Goal: Complete application form: Complete application form

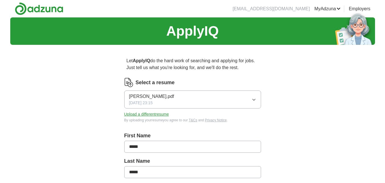
click at [254, 99] on icon "button" at bounding box center [254, 99] width 5 height 5
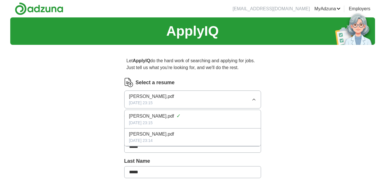
click at [146, 98] on span "[PERSON_NAME].pdf" at bounding box center [151, 96] width 45 height 7
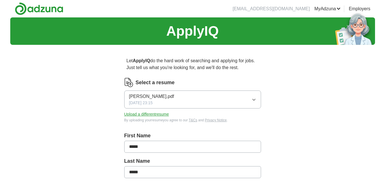
click at [146, 98] on span "[PERSON_NAME].pdf" at bounding box center [151, 96] width 45 height 7
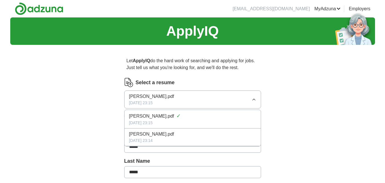
click at [146, 98] on span "[PERSON_NAME].pdf" at bounding box center [151, 96] width 45 height 7
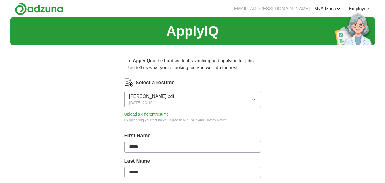
click at [141, 114] on button "Upload a different resume" at bounding box center [146, 114] width 45 height 6
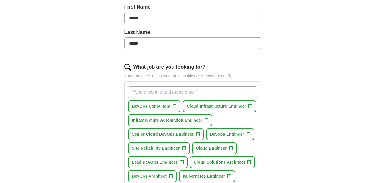
scroll to position [142, 0]
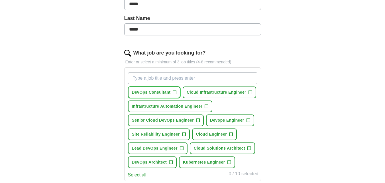
click at [165, 94] on span "DevOps Consultant" at bounding box center [151, 92] width 39 height 6
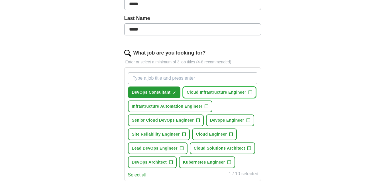
click at [229, 95] on span "Cloud Infrastructure Engineer" at bounding box center [217, 92] width 60 height 6
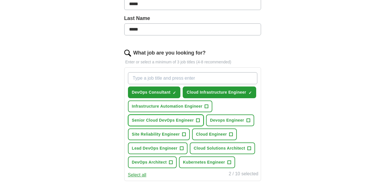
click at [163, 120] on span "Senior Cloud DevOps Engineer" at bounding box center [163, 120] width 62 height 6
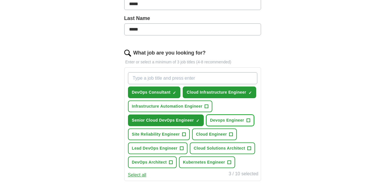
click at [221, 120] on span "Devops Engineer" at bounding box center [227, 120] width 34 height 6
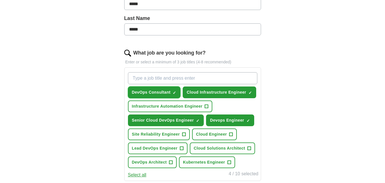
click at [158, 93] on span "DevOps Consultant" at bounding box center [151, 92] width 39 height 6
click at [210, 133] on span "Cloud Engineer" at bounding box center [211, 134] width 31 height 6
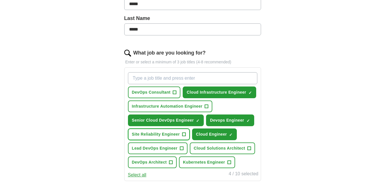
click at [161, 135] on span "Site Reliability Engineer" at bounding box center [156, 134] width 48 height 6
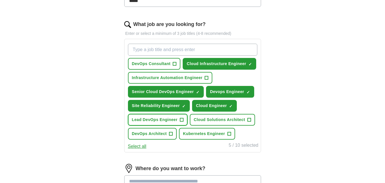
click at [165, 123] on button "Lead DevOps Engineer +" at bounding box center [158, 120] width 60 height 12
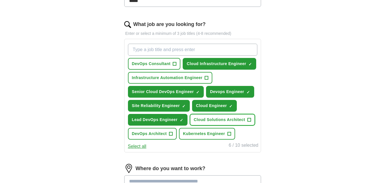
click at [212, 121] on span "Cloud Solutions Architect" at bounding box center [219, 120] width 51 height 6
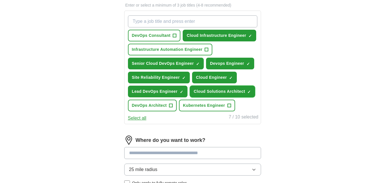
scroll to position [199, 0]
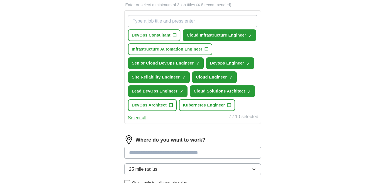
click at [151, 107] on span "DevOps Architect" at bounding box center [149, 105] width 35 height 6
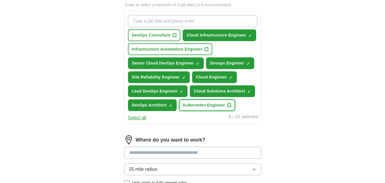
click at [201, 105] on span "Kubernetes Engineer" at bounding box center [204, 105] width 42 height 6
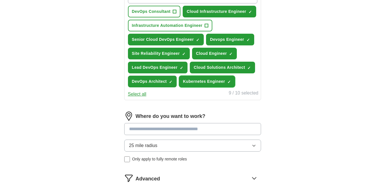
scroll to position [256, 0]
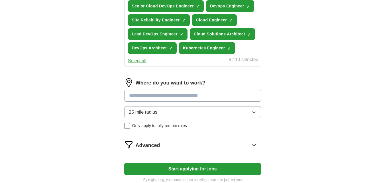
click at [174, 96] on input at bounding box center [192, 95] width 137 height 12
click at [175, 96] on input at bounding box center [192, 95] width 137 height 12
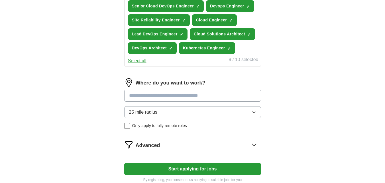
click at [175, 96] on input at bounding box center [192, 95] width 137 height 12
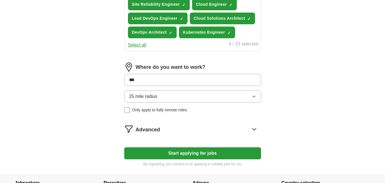
scroll to position [285, 0]
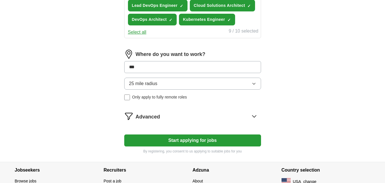
type input "***"
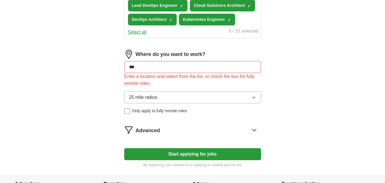
click at [126, 96] on div "25 mile radius Only apply to fully remote roles" at bounding box center [192, 102] width 137 height 23
click at [152, 65] on input "***" at bounding box center [192, 67] width 137 height 12
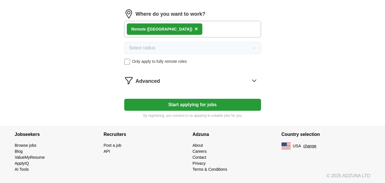
scroll to position [326, 0]
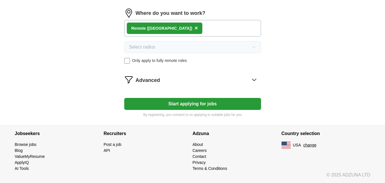
click at [183, 104] on button "Start applying for jobs" at bounding box center [192, 104] width 137 height 12
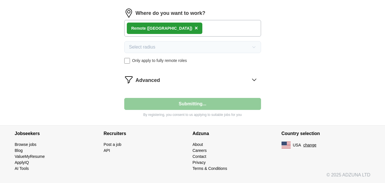
select select "**"
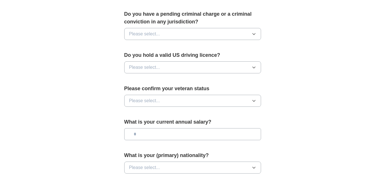
scroll to position [404, 0]
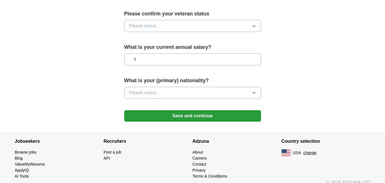
click at [181, 110] on button "Save and continue" at bounding box center [192, 115] width 137 height 11
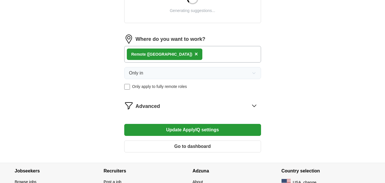
scroll to position [278, 0]
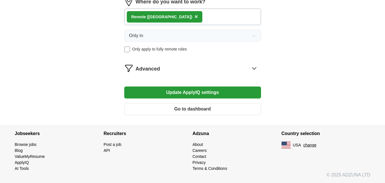
click at [182, 93] on button "Update ApplyIQ settings" at bounding box center [192, 92] width 137 height 12
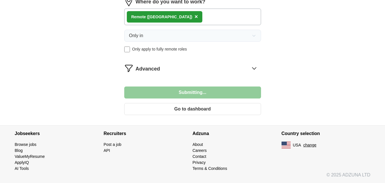
scroll to position [351, 0]
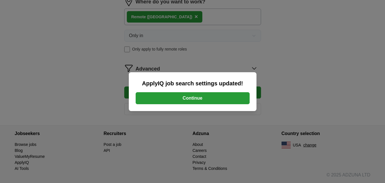
click at [196, 103] on button "Continue" at bounding box center [193, 98] width 114 height 12
